Goal: Book appointment/travel/reservation

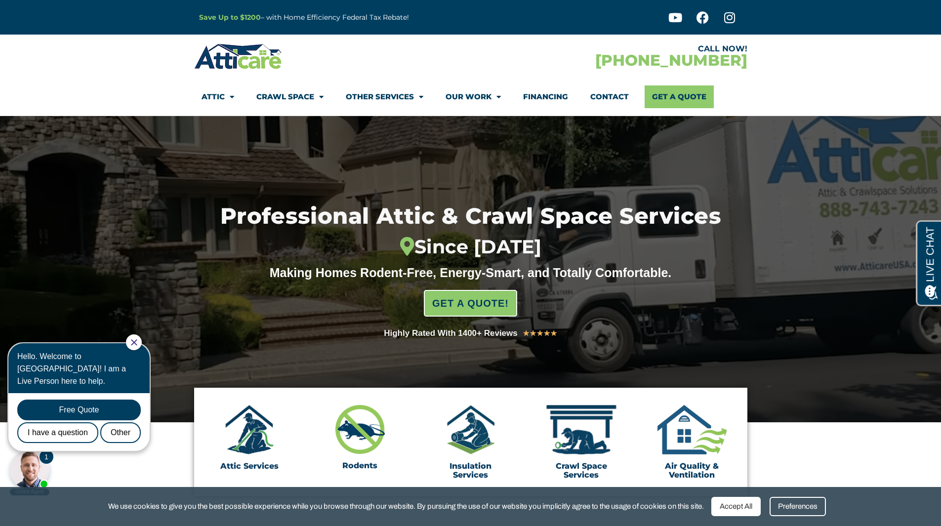
click at [230, 94] on span "Menu" at bounding box center [229, 96] width 9 height 17
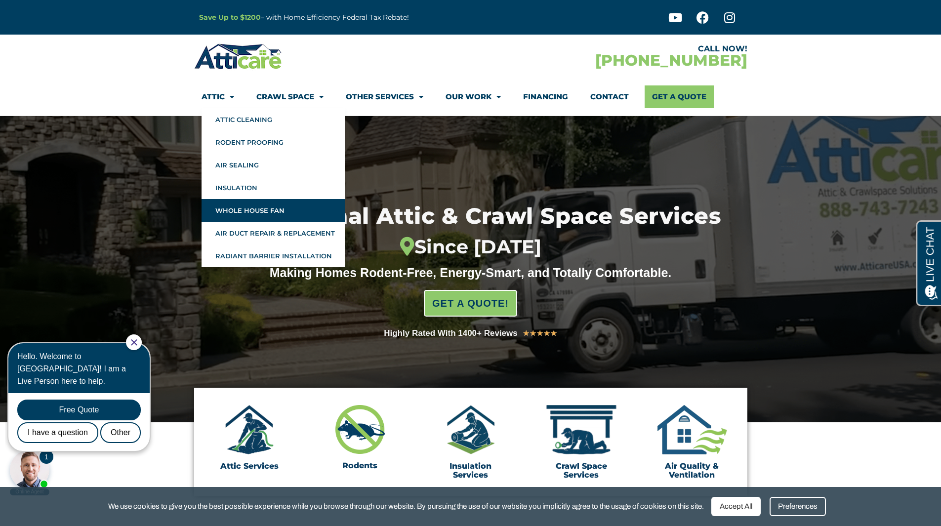
click at [264, 202] on link "Whole House Fan" at bounding box center [273, 210] width 143 height 23
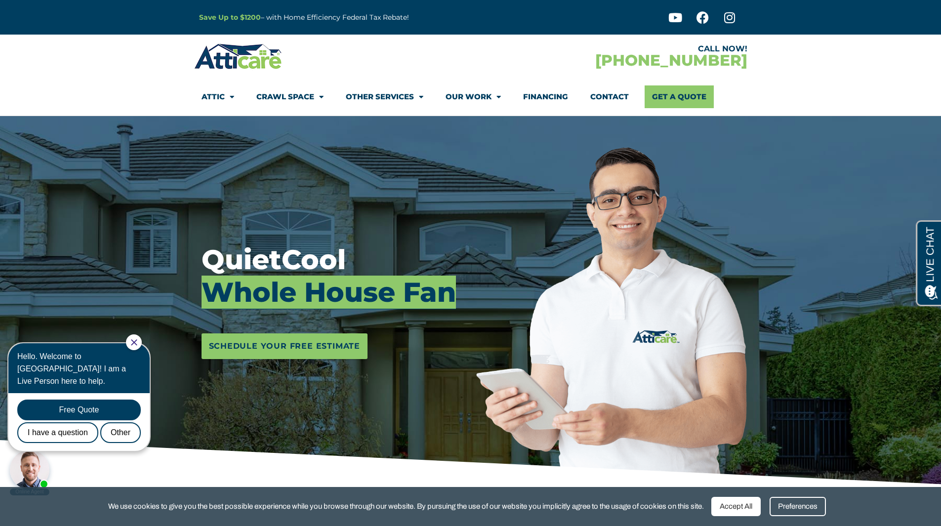
click at [343, 283] on mark "Whole House Fan" at bounding box center [329, 293] width 254 height 34
click at [142, 337] on div at bounding box center [134, 342] width 16 height 16
click at [332, 342] on span "Schedule Your Free Estimate" at bounding box center [285, 346] width 152 height 16
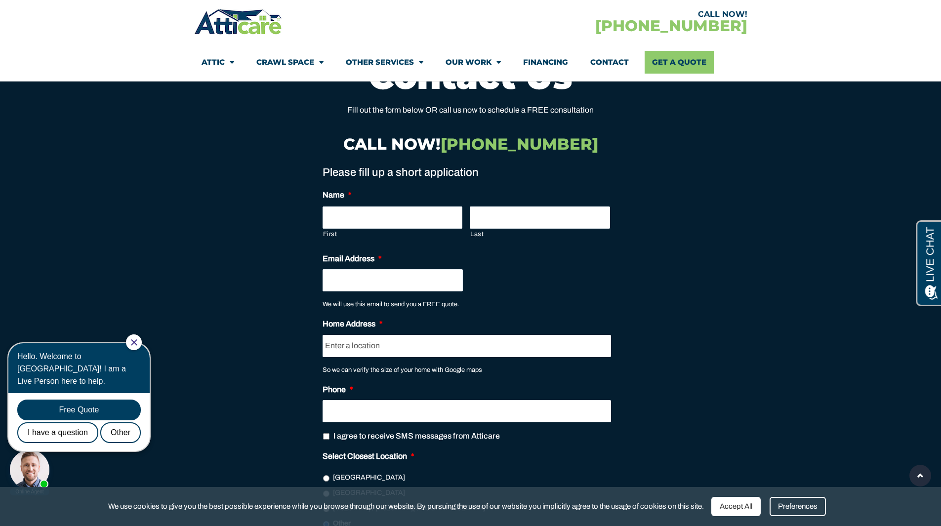
scroll to position [6826, 0]
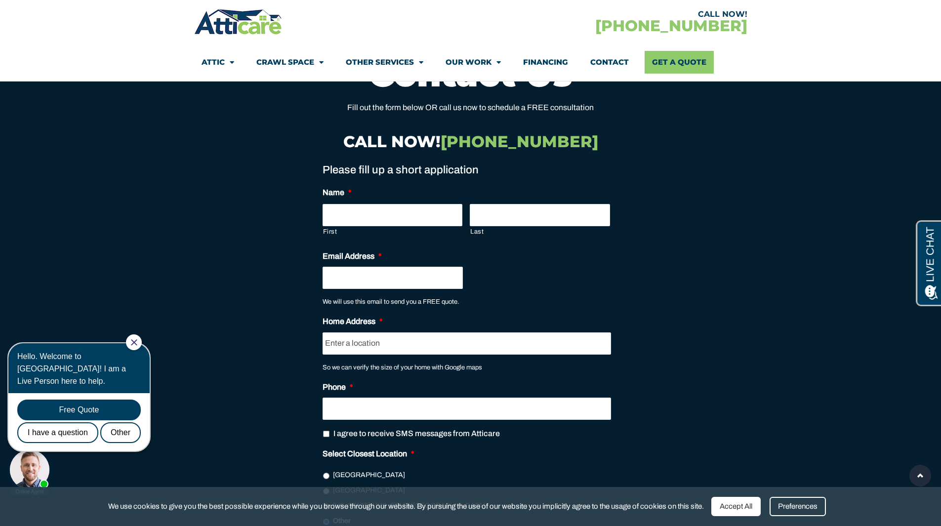
click at [271, 22] on img at bounding box center [238, 21] width 88 height 29
